Goal: Information Seeking & Learning: Learn about a topic

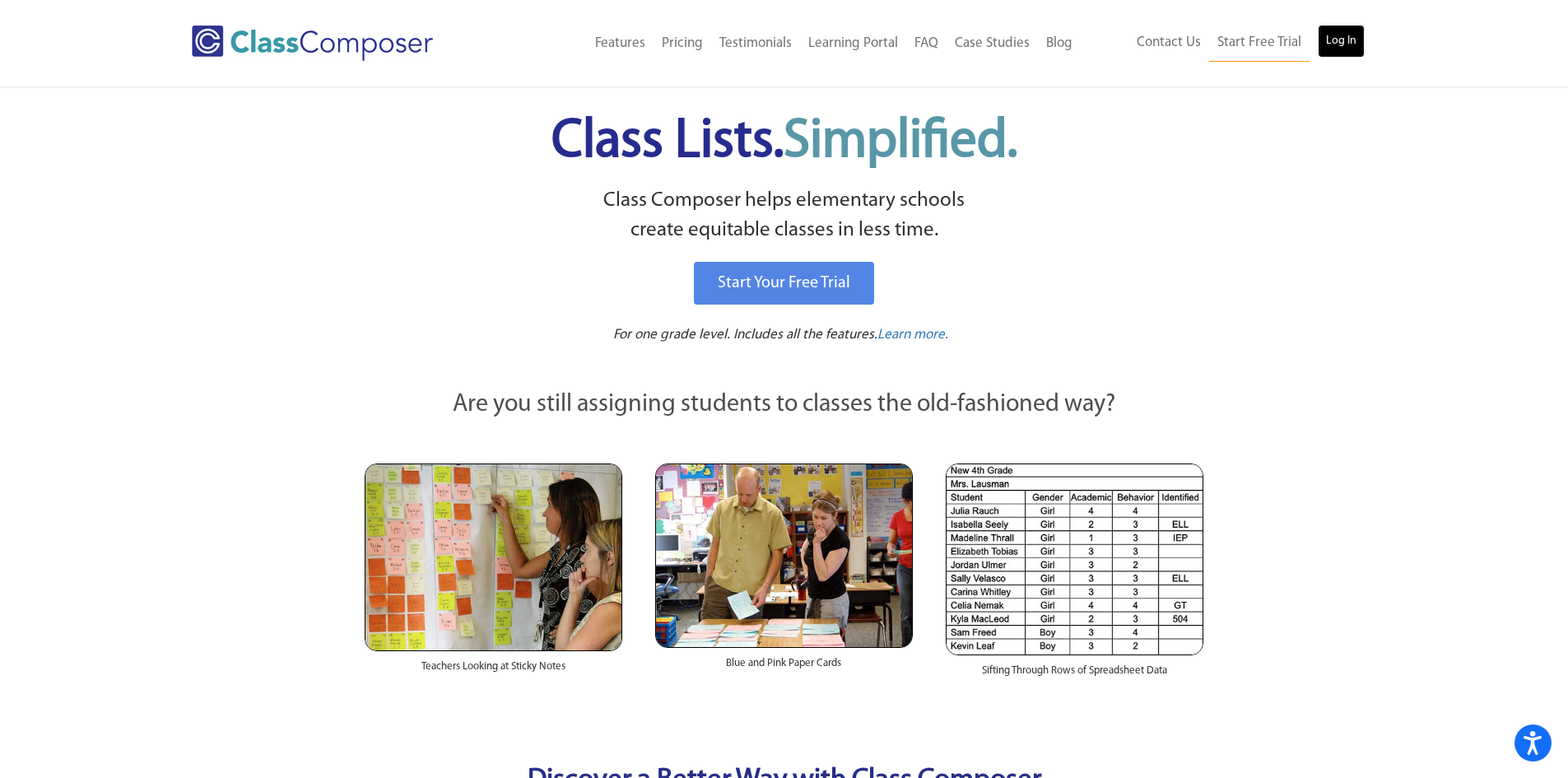
click at [1345, 48] on link "Log In" at bounding box center [1341, 41] width 47 height 33
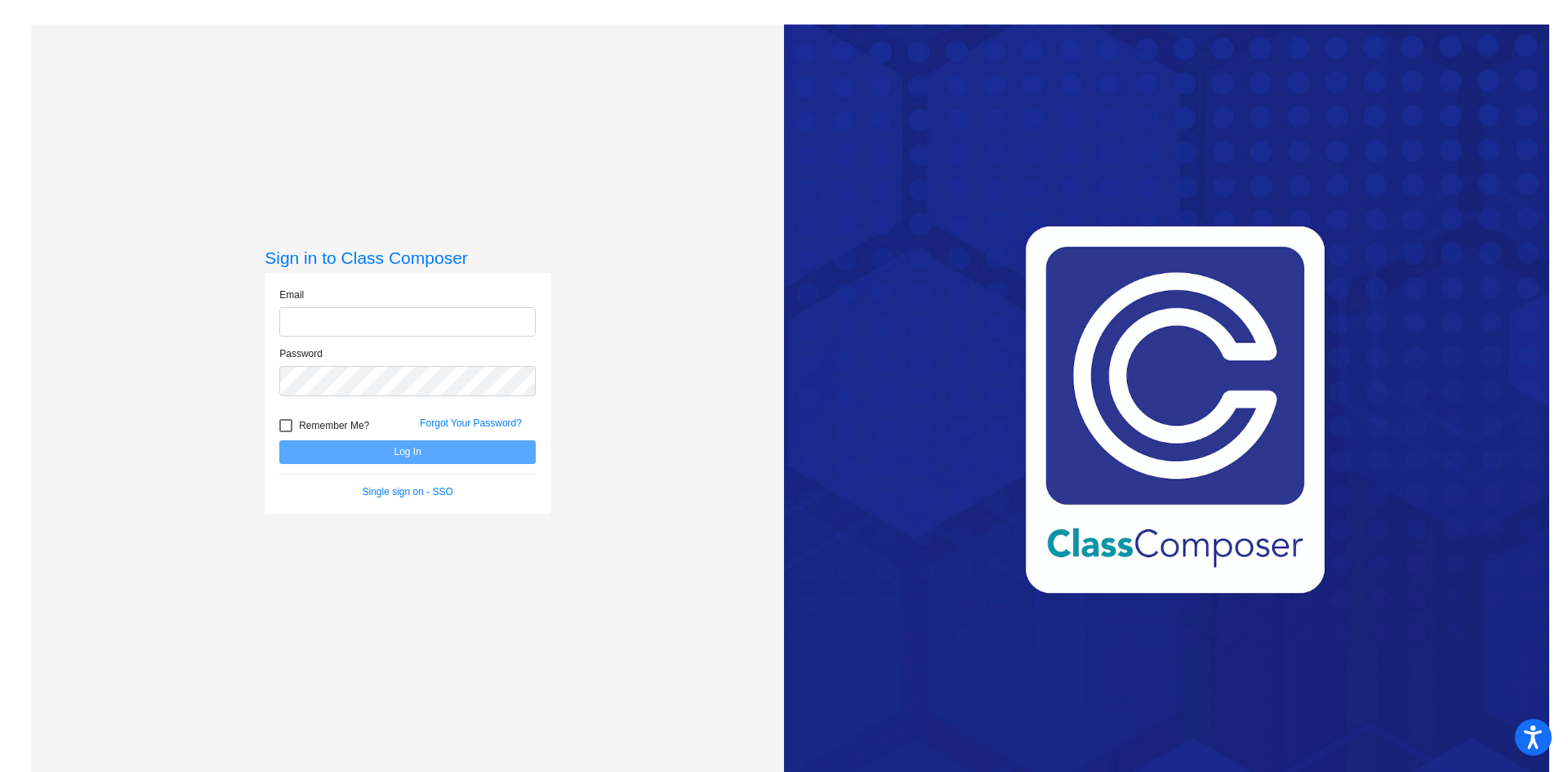
click at [384, 324] on input "email" at bounding box center [408, 321] width 257 height 30
type input "[EMAIL_ADDRESS][DOMAIN_NAME]"
click at [280, 440] on button "Log In" at bounding box center [408, 451] width 257 height 24
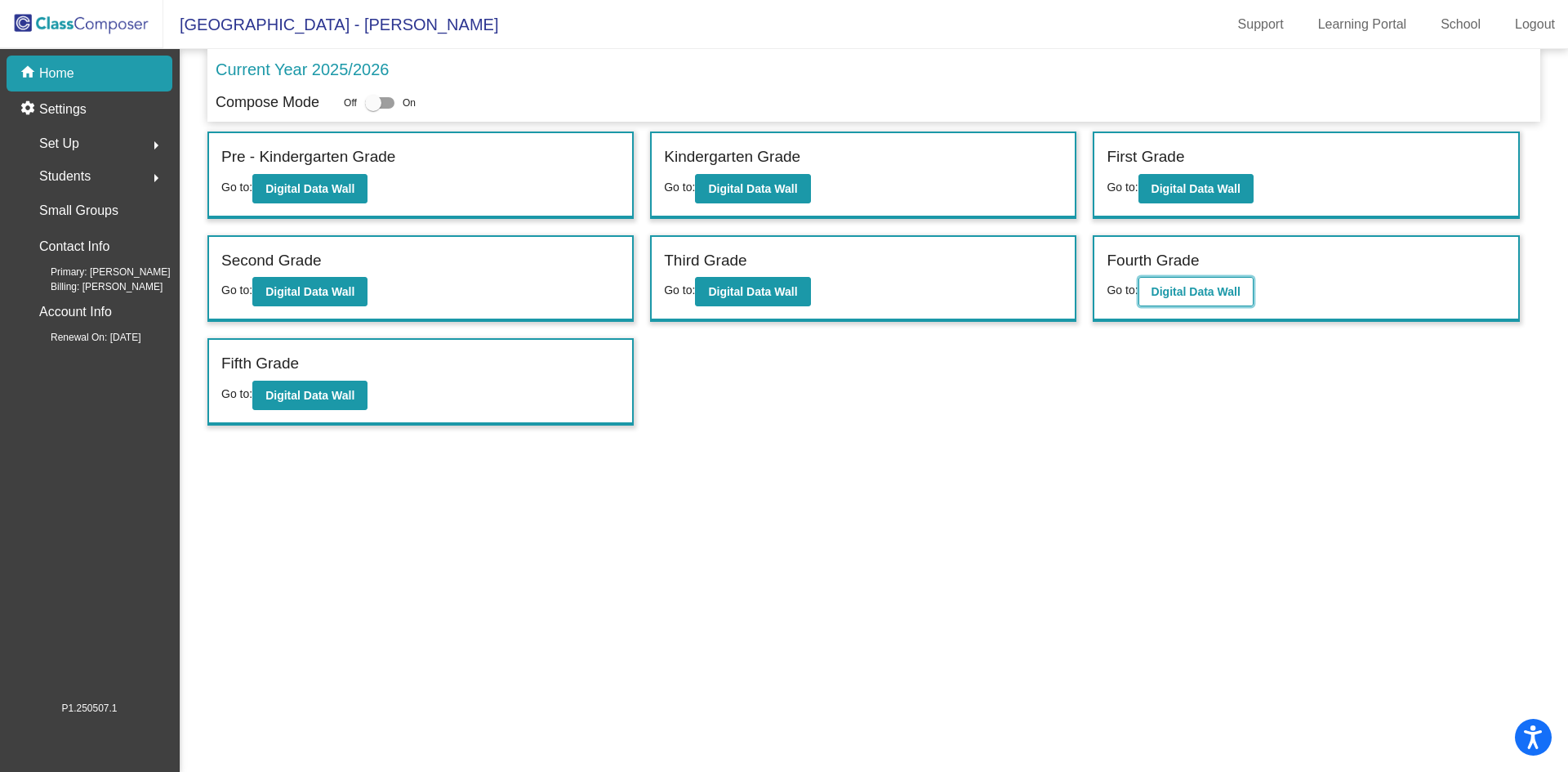
click at [1158, 294] on b "Digital Data Wall" at bounding box center [1196, 292] width 89 height 13
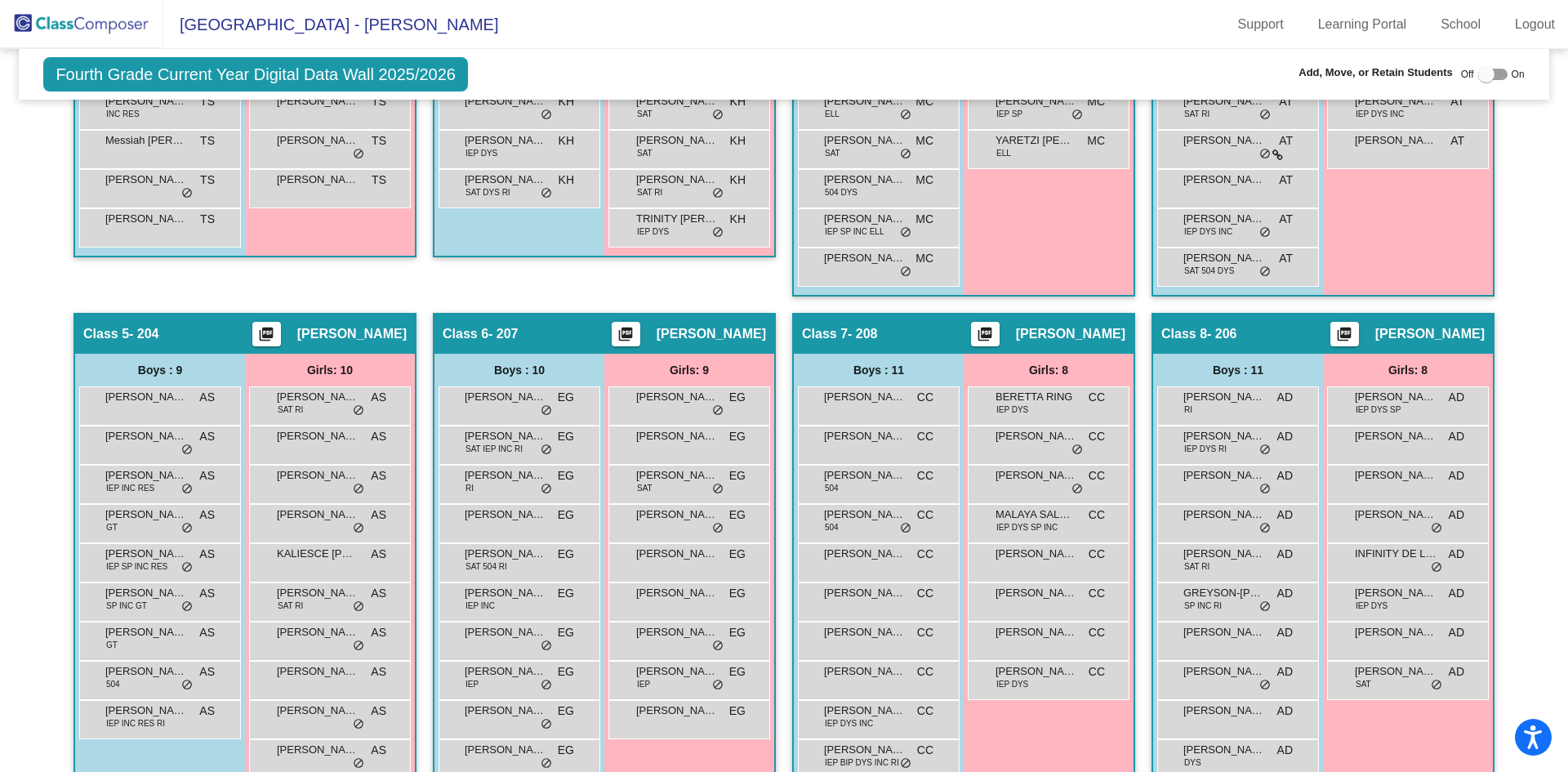
scroll to position [807, 0]
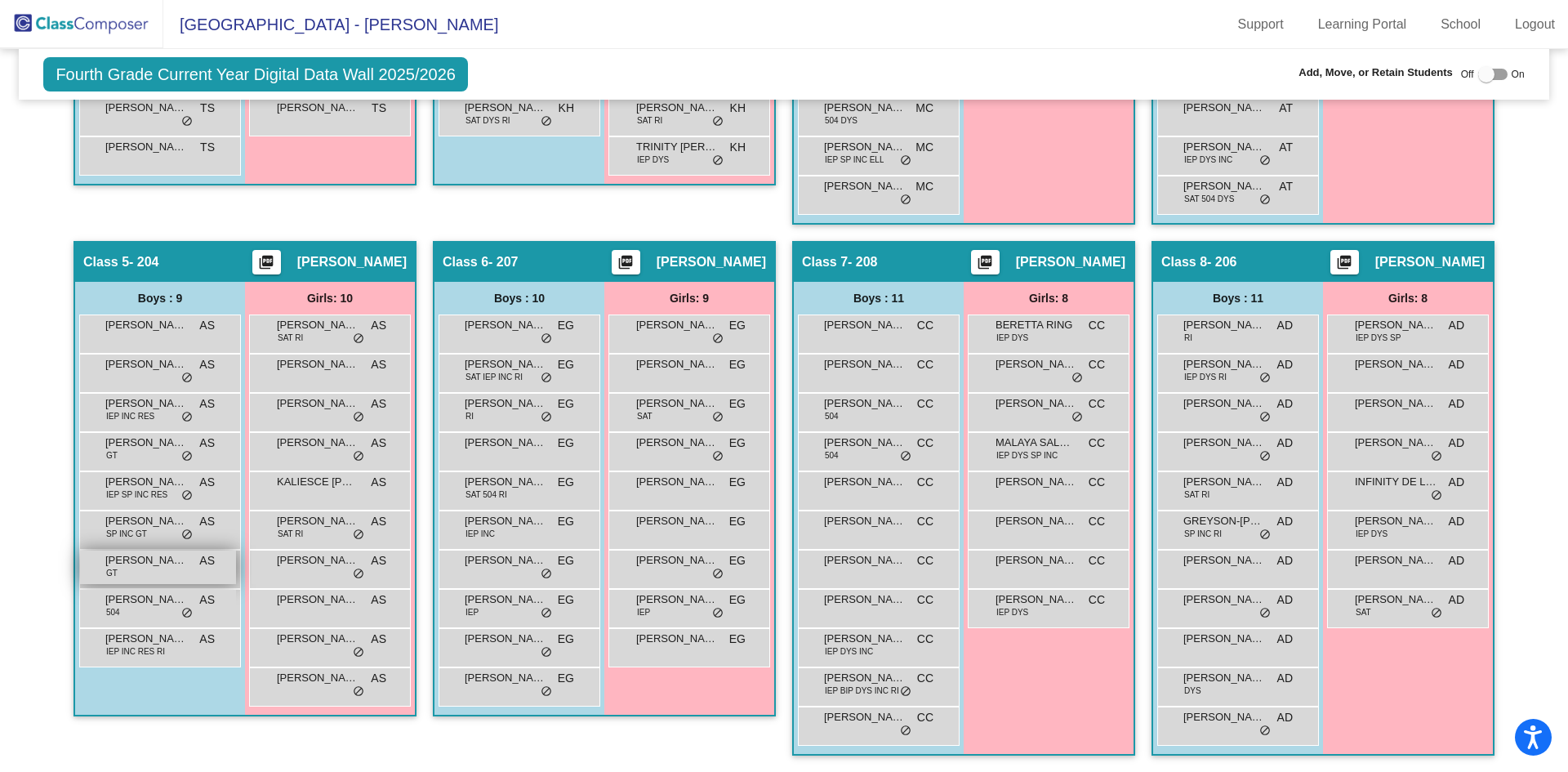
click at [136, 563] on span "[PERSON_NAME]" at bounding box center [146, 560] width 82 height 16
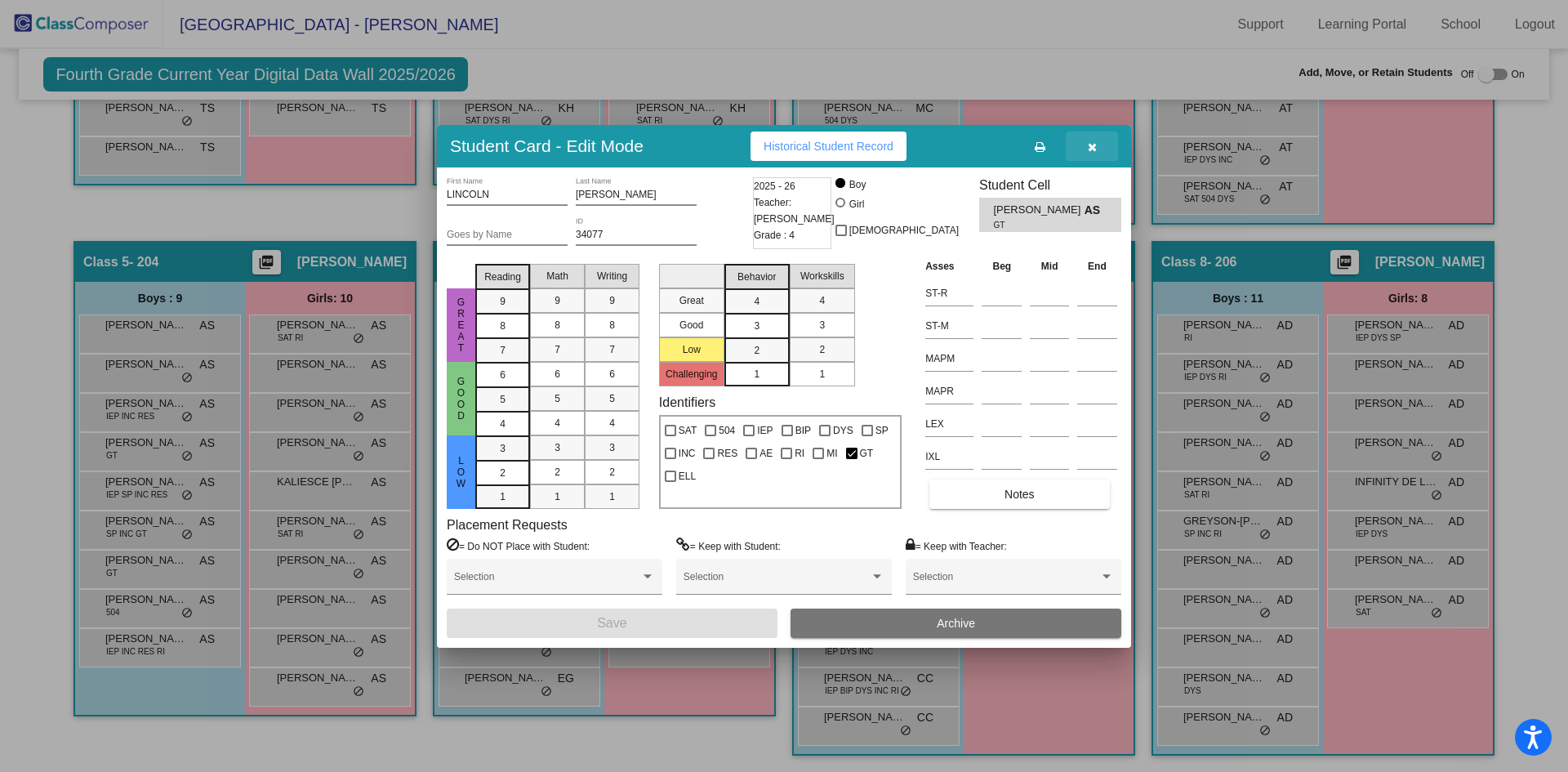
click at [1090, 146] on icon "button" at bounding box center [1092, 147] width 9 height 11
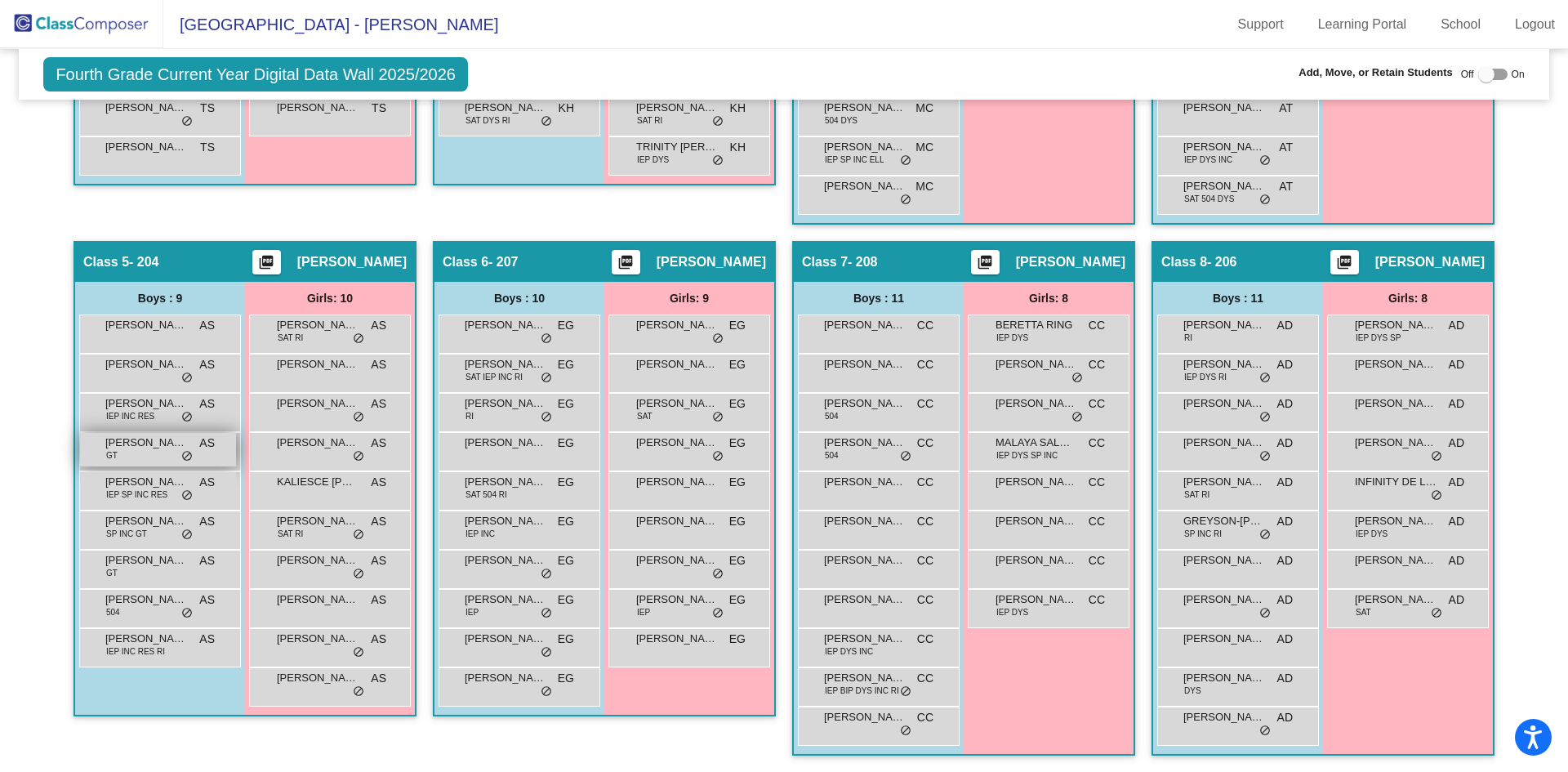
click at [116, 459] on div "[PERSON_NAME] GT AS lock do_not_disturb_alt" at bounding box center [158, 449] width 156 height 34
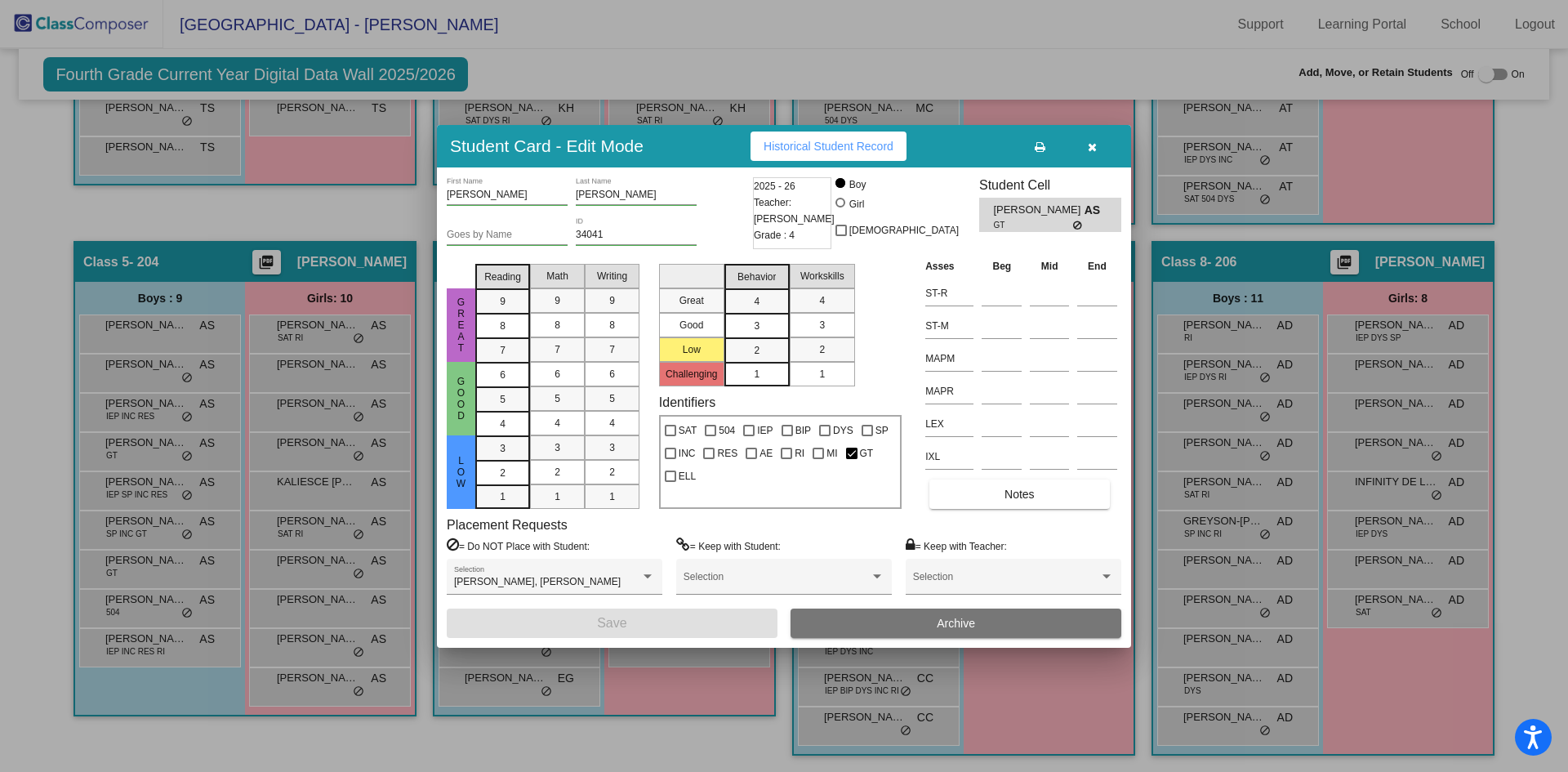
click at [1090, 148] on icon "button" at bounding box center [1092, 147] width 9 height 11
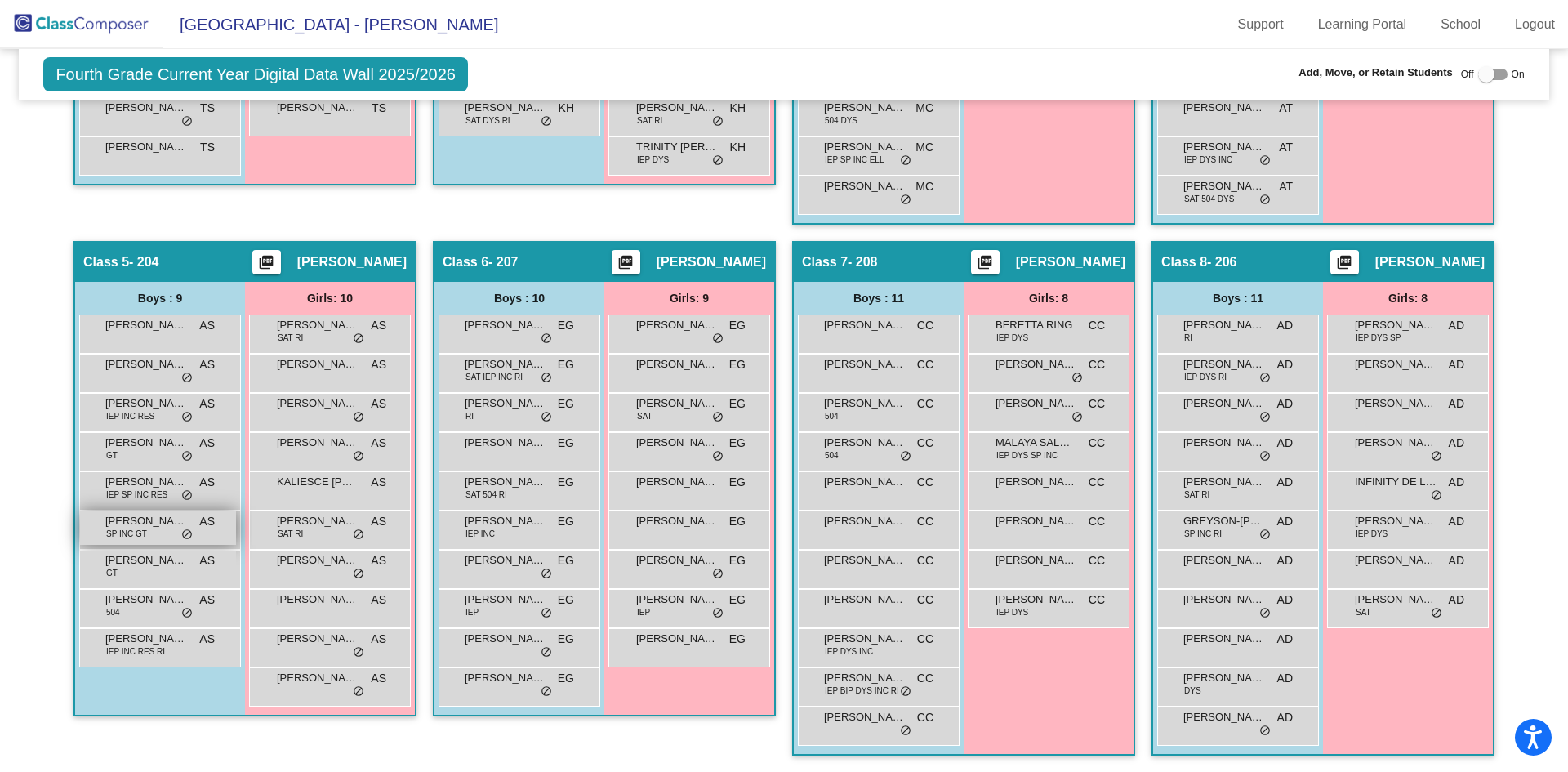
click at [135, 535] on span "SP INC GT" at bounding box center [127, 533] width 41 height 12
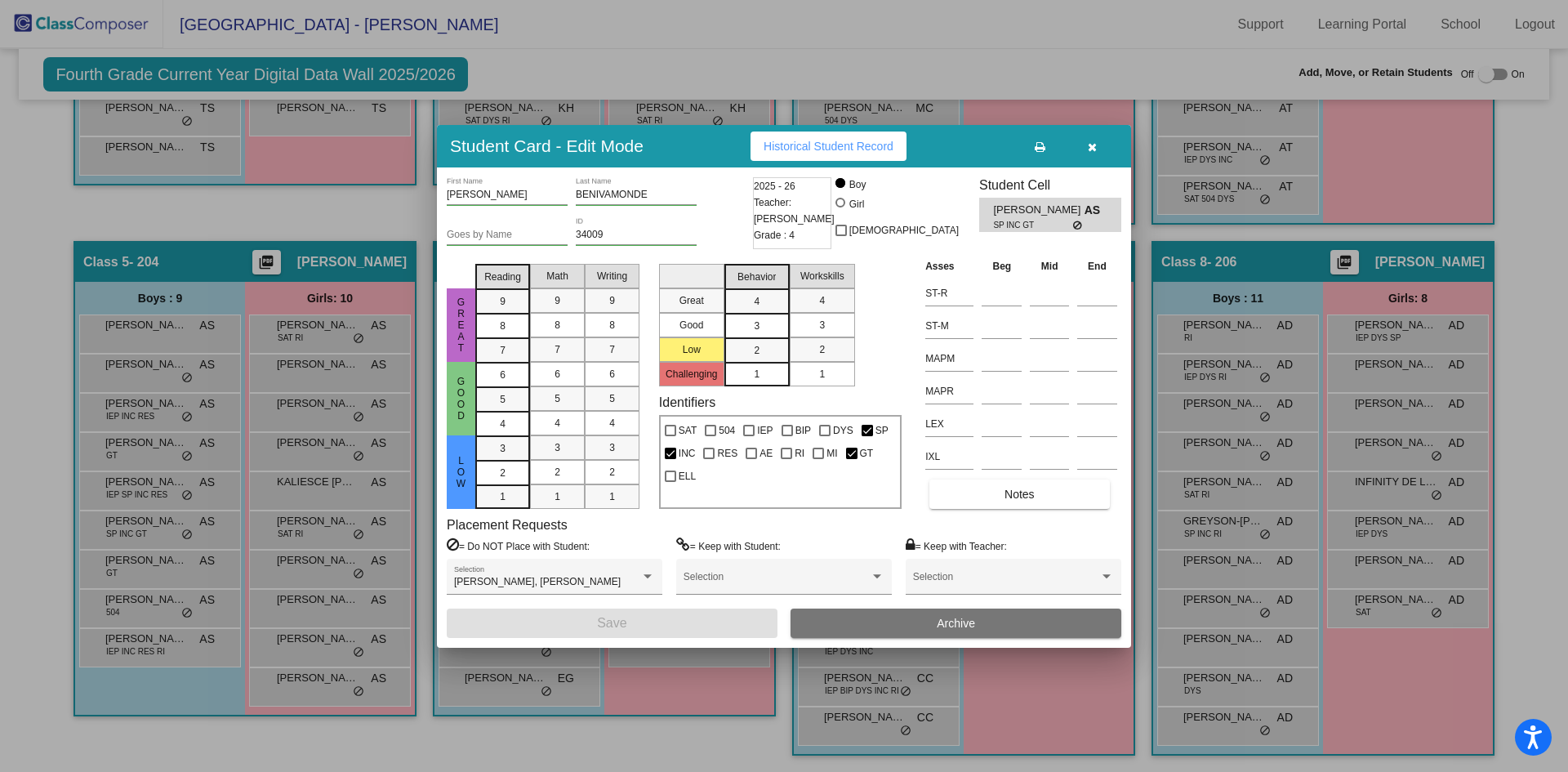
click at [1094, 147] on icon "button" at bounding box center [1092, 147] width 9 height 11
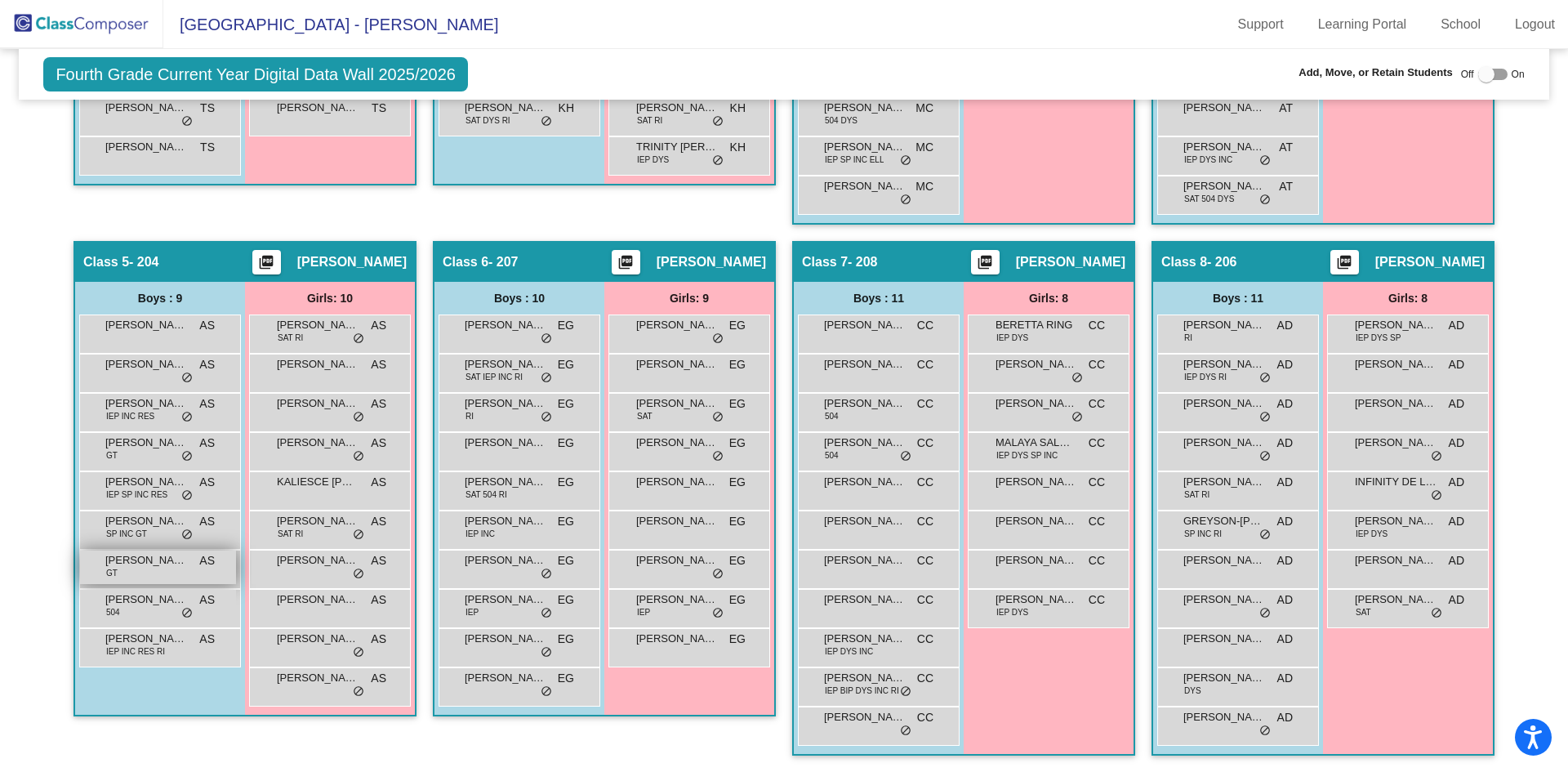
click at [140, 573] on div "[PERSON_NAME] AS lock do_not_disturb_alt" at bounding box center [158, 567] width 156 height 34
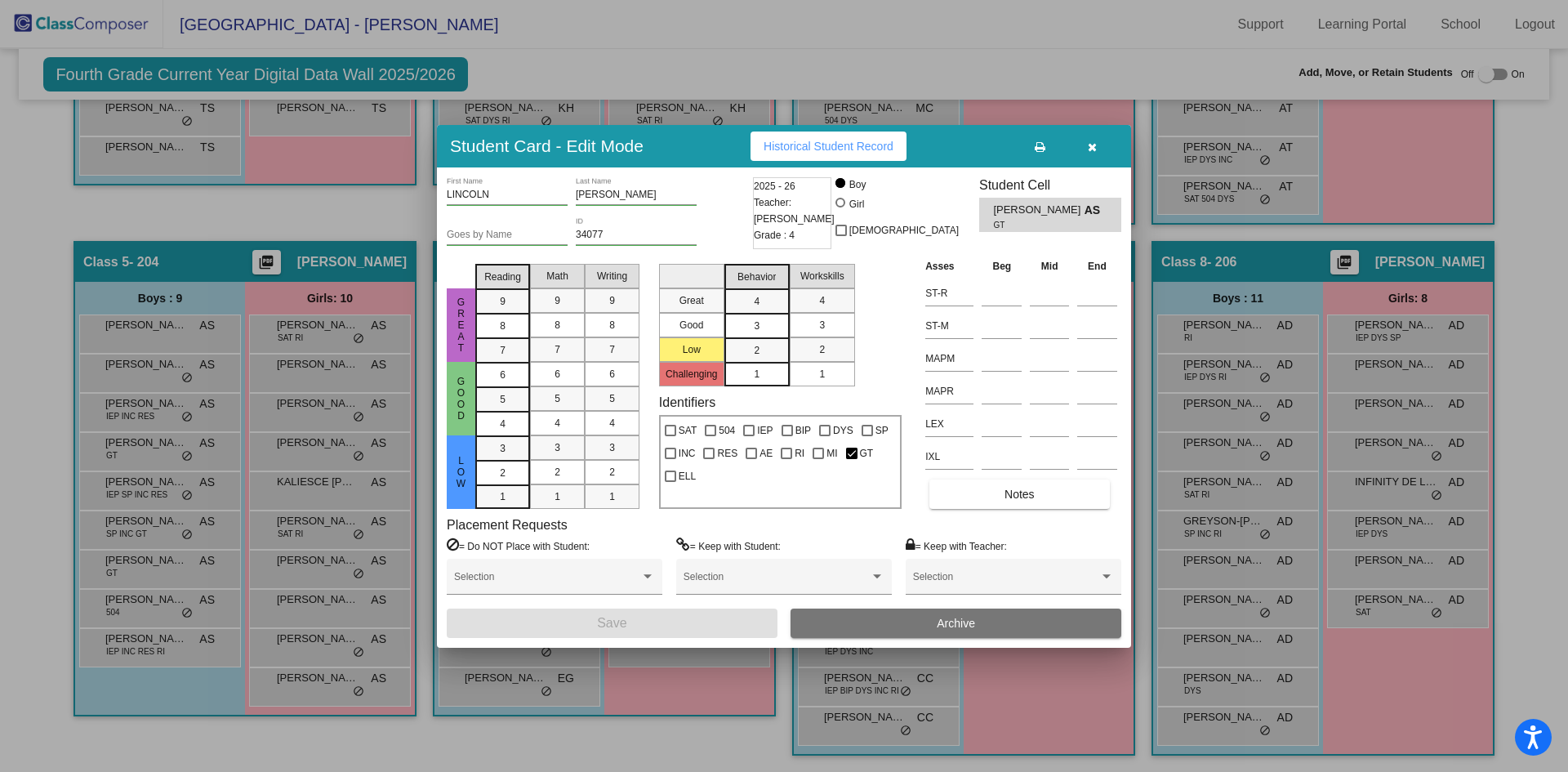
click at [822, 149] on span "Historical Student Record" at bounding box center [829, 146] width 130 height 13
click at [1098, 143] on button "button" at bounding box center [1092, 146] width 52 height 29
